Goal: Transaction & Acquisition: Purchase product/service

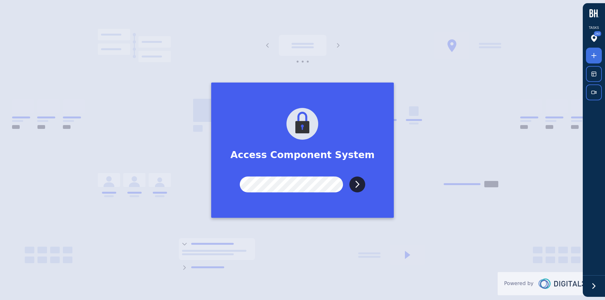
click at [349, 176] on input "Submit" at bounding box center [357, 184] width 16 height 16
click at [597, 286] on icon at bounding box center [594, 286] width 10 height 10
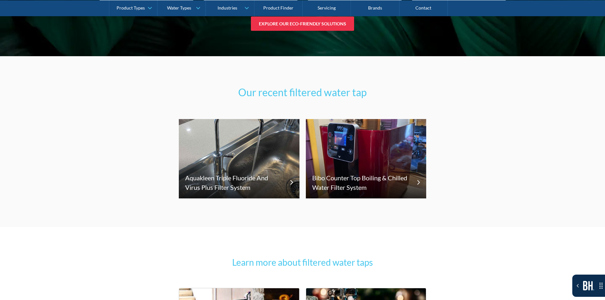
scroll to position [3808, 0]
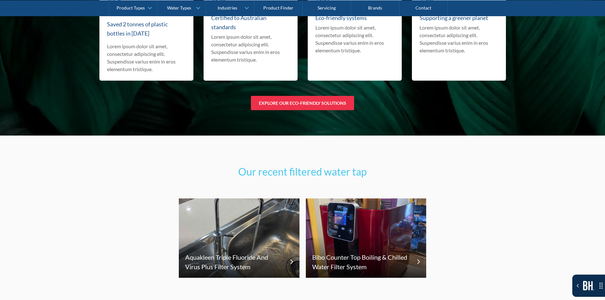
click at [338, 166] on h2 "Our recent filtered water tap" at bounding box center [303, 171] width 248 height 15
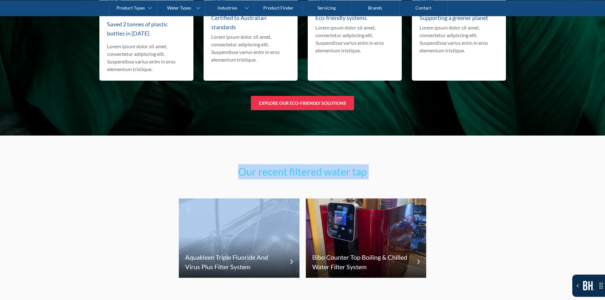
click at [338, 166] on h2 "Our recent filtered water tap" at bounding box center [303, 171] width 248 height 15
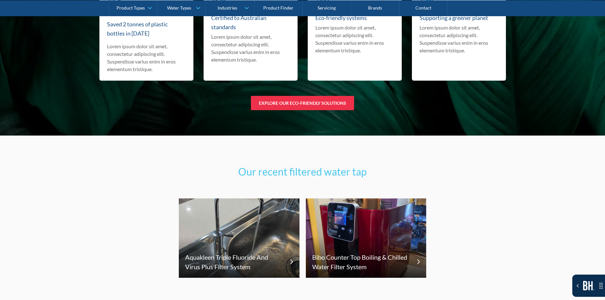
click at [504, 172] on div "Our recent filtered water tap Aquakleen Triple Fluoride And Virus Plus Filter S…" at bounding box center [302, 220] width 605 height 171
